Goal: Information Seeking & Learning: Learn about a topic

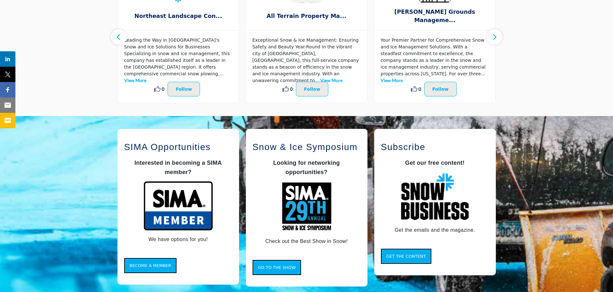
scroll to position [428, 0]
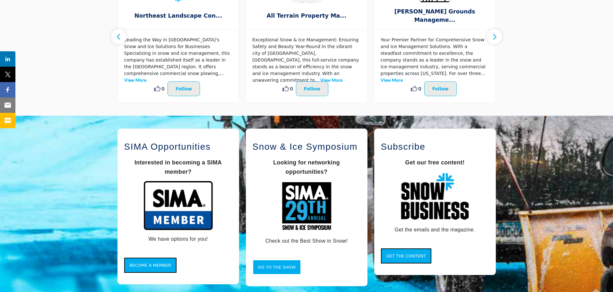
click at [268, 267] on span "Go to the Show" at bounding box center [277, 267] width 38 height 5
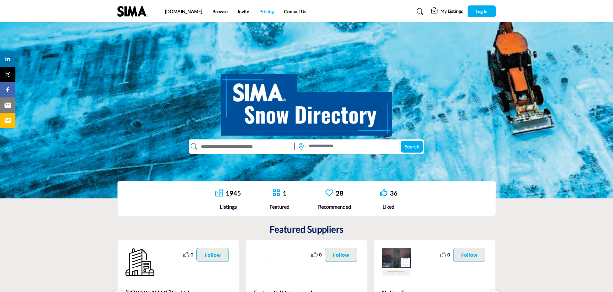
click at [259, 11] on link "Pricing" at bounding box center [266, 11] width 14 height 5
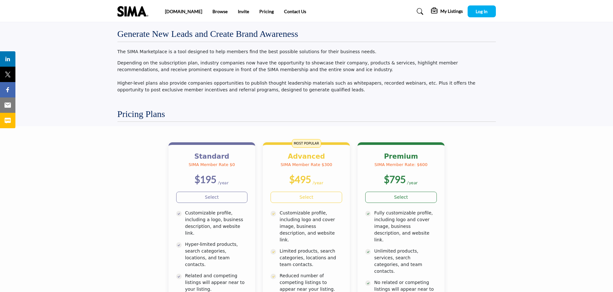
click at [130, 13] on img at bounding box center [134, 11] width 34 height 11
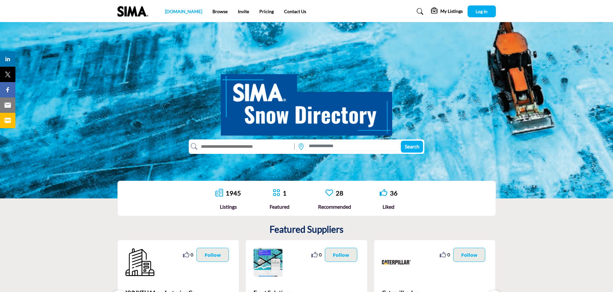
click at [177, 12] on link "[DOMAIN_NAME]" at bounding box center [183, 11] width 37 height 5
